Goal: Find specific page/section: Find specific page/section

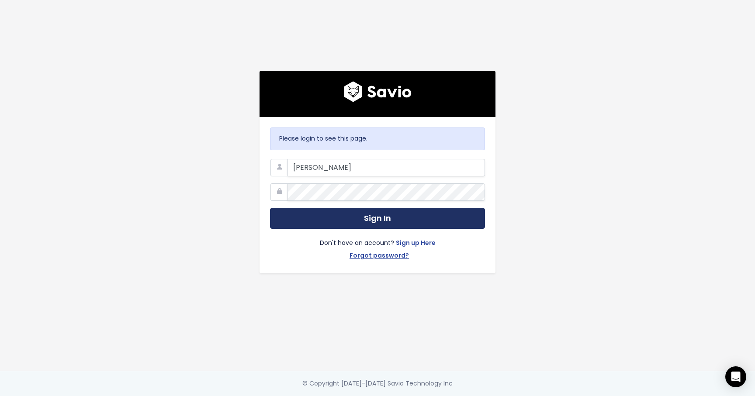
click at [371, 223] on button "Sign In" at bounding box center [377, 218] width 215 height 21
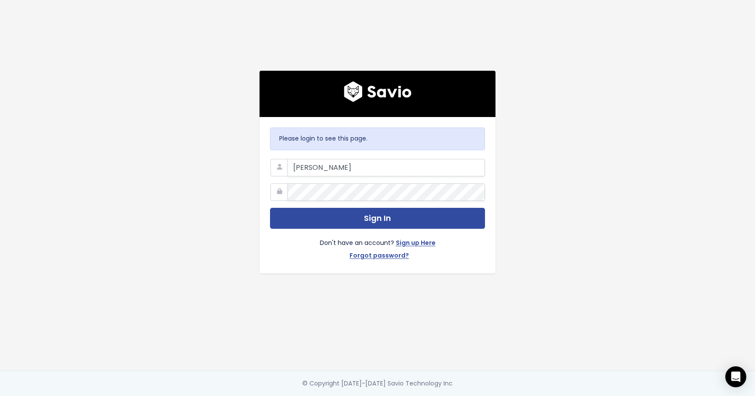
click at [219, 171] on div "Please login to see this page. [PERSON_NAME] Sign In Don't have an account? Sig…" at bounding box center [377, 185] width 498 height 371
click at [340, 167] on input "[PERSON_NAME]" at bounding box center [387, 167] width 198 height 17
type input "[PERSON_NAME][EMAIL_ADDRESS][PERSON_NAME][DOMAIN_NAME]"
click at [270, 208] on button "Sign In" at bounding box center [377, 218] width 215 height 21
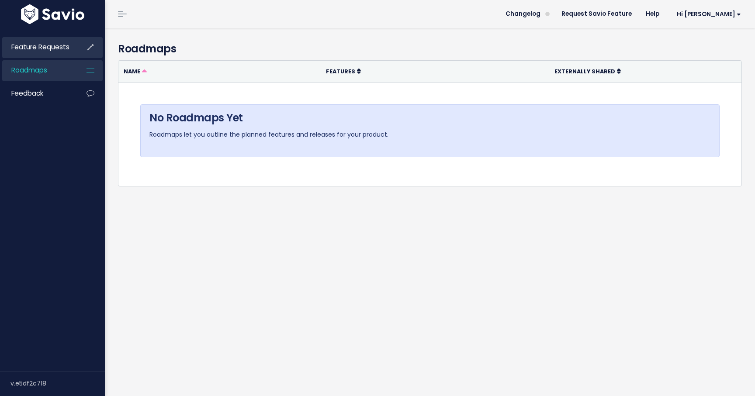
click at [44, 42] on link "Feature Requests" at bounding box center [37, 47] width 70 height 20
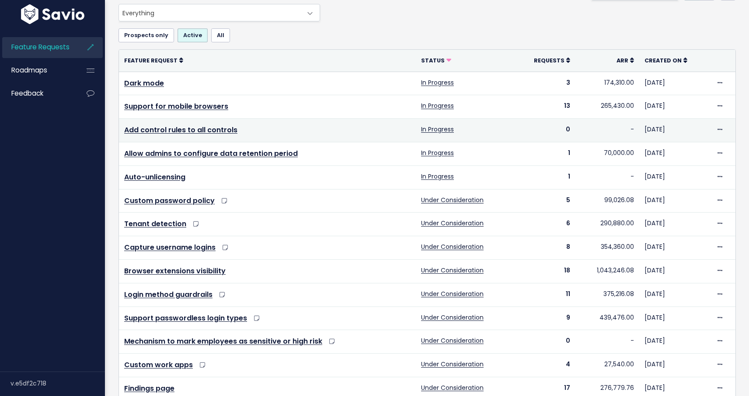
scroll to position [66, 0]
